Goal: Book appointment/travel/reservation

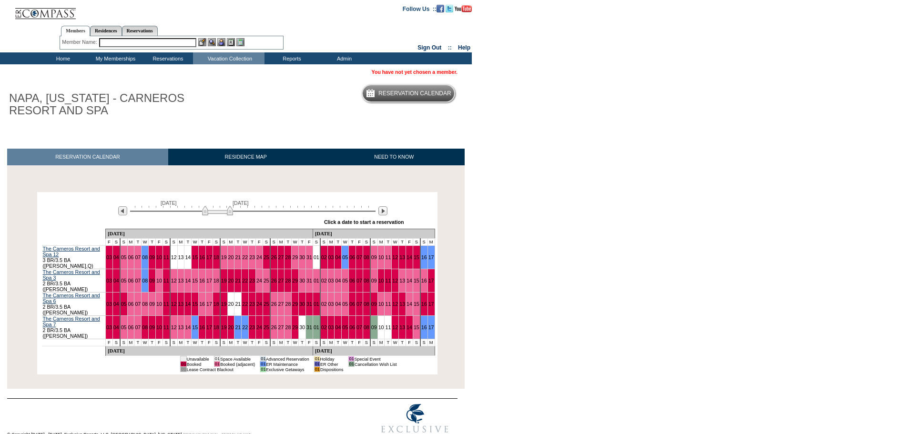
click at [177, 316] on td "13" at bounding box center [180, 327] width 7 height 23
click at [180, 316] on td "13" at bounding box center [180, 327] width 7 height 23
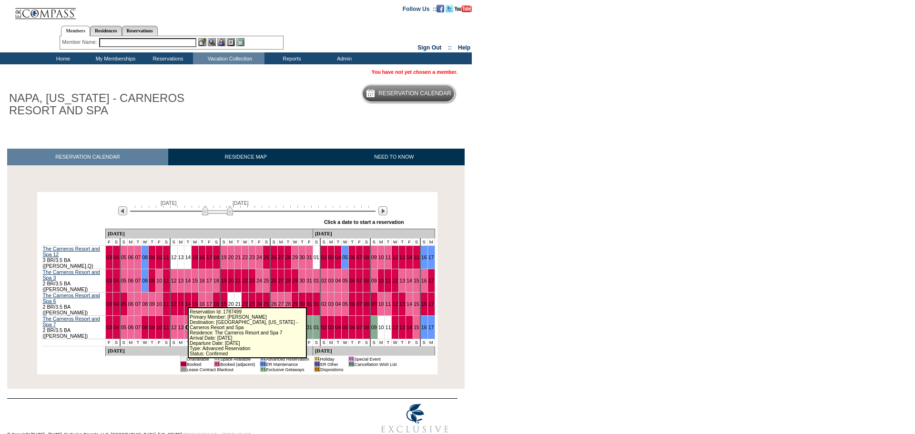
click at [185, 325] on link "14" at bounding box center [188, 328] width 6 height 6
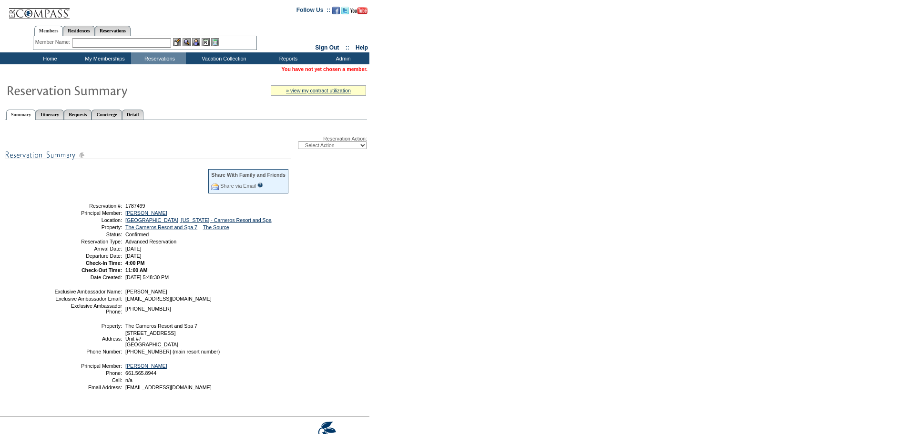
click at [336, 148] on select "-- Select Action -- Modify Reservation Dates Modify Reservation Cost Modify Occ…" at bounding box center [332, 146] width 69 height 8
select select "ChangeClubProp"
click at [298, 143] on select "-- Select Action -- Modify Reservation Dates Modify Reservation Cost Modify Occ…" at bounding box center [332, 146] width 69 height 8
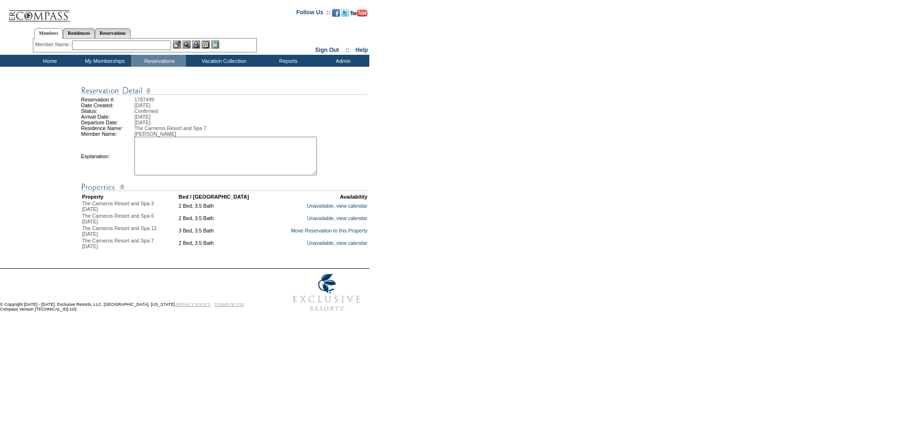
click at [229, 150] on textarea at bounding box center [225, 156] width 183 height 39
type textarea "mv"
click at [342, 234] on link "Move Reservation to this Property" at bounding box center [329, 231] width 77 height 6
